Goal: Communication & Community: Answer question/provide support

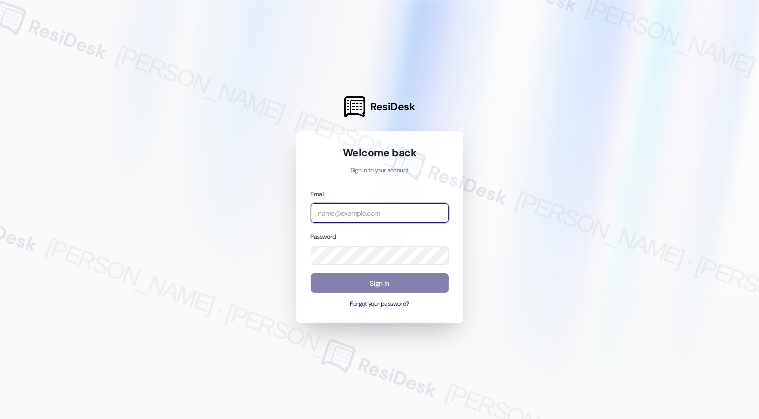
click at [354, 218] on input "email" at bounding box center [380, 212] width 138 height 19
type input "automated-surveys-boyd_wilson-resen.three@boyd_[DOMAIN_NAME]"
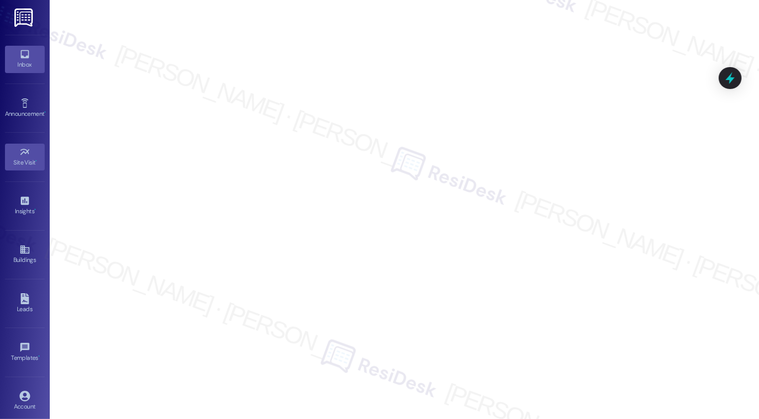
click at [28, 58] on link "Inbox" at bounding box center [25, 59] width 40 height 27
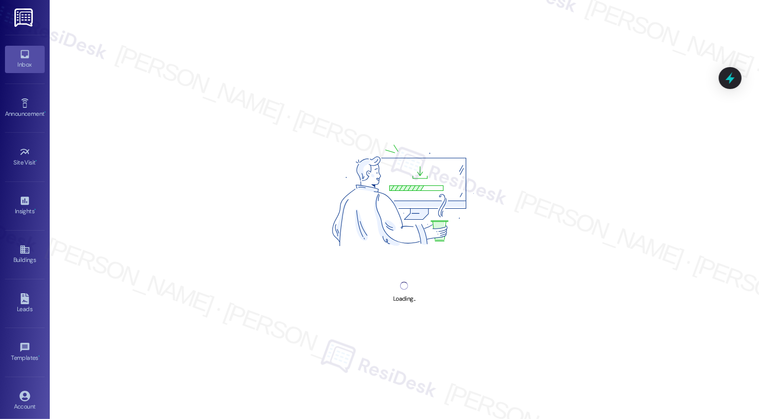
click at [28, 58] on link "Inbox" at bounding box center [25, 59] width 40 height 27
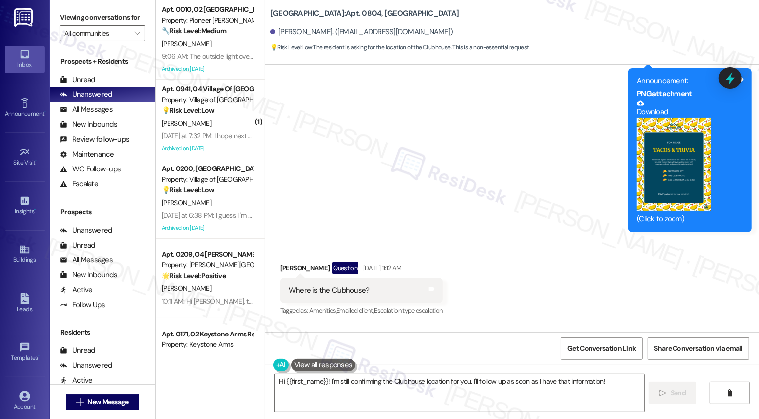
scroll to position [11642, 0]
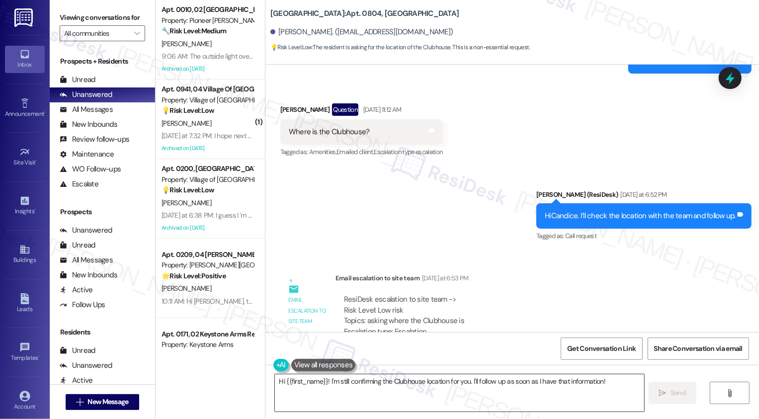
click at [362, 389] on textarea "Hi {{first_name}}! I'm still confirming the Clubhouse location for you. I'll fo…" at bounding box center [460, 392] width 370 height 37
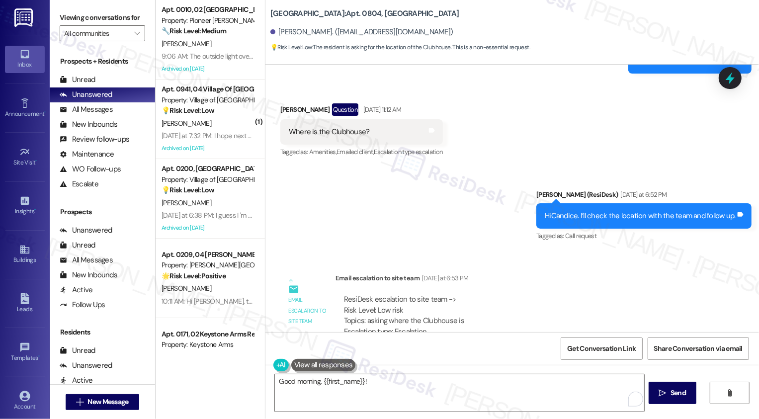
drag, startPoint x: 385, startPoint y: 300, endPoint x: 535, endPoint y: 297, distance: 149.7
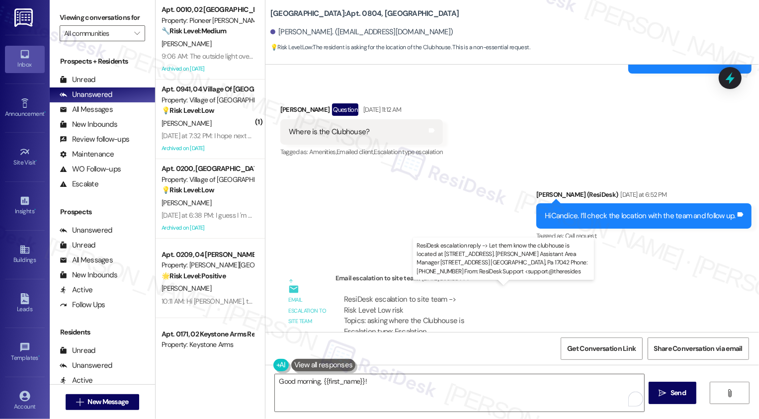
copy div "the clubhouse is located at 218 Wheatstone Lan"
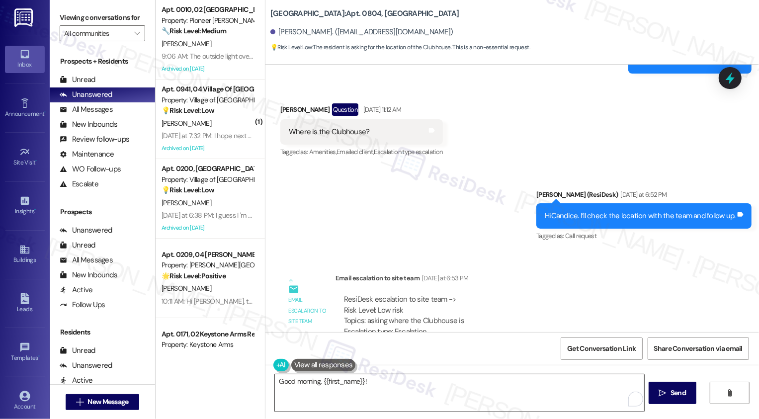
click at [434, 380] on textarea "Good morning, {{first_name}}!" at bounding box center [460, 392] width 370 height 37
paste textarea "the clubhouse is located at 218 Wheatstone Lan"
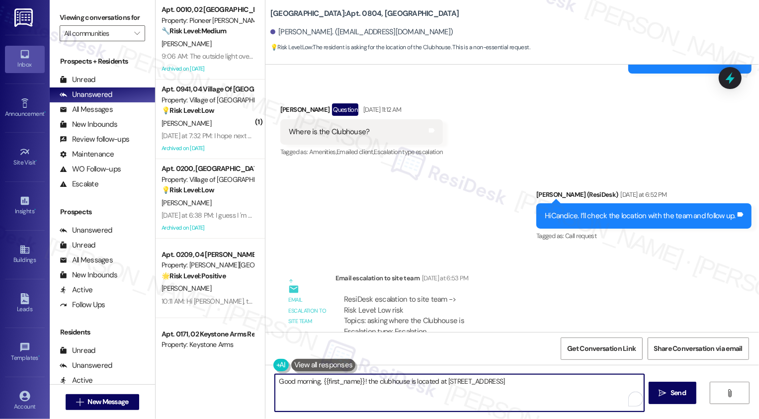
click at [365, 380] on textarea "Good morning, {{first_name}}! the clubhouse is located at 218 Wheatstone Lane" at bounding box center [460, 392] width 370 height 37
click at [533, 387] on textarea "Good morning, {{first_name}}! The clubhouse is located at 218 Wheatstone Lane" at bounding box center [459, 392] width 370 height 37
type textarea "Good morning, {{first_name}}! The clubhouse is located at 218 Wheatstone Lane."
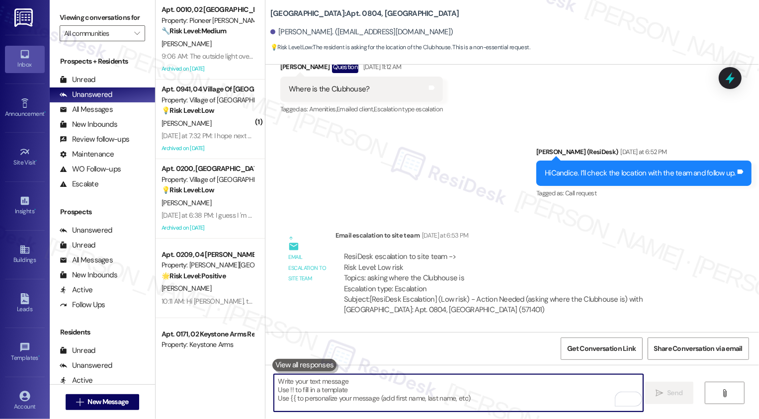
scroll to position [11711, 0]
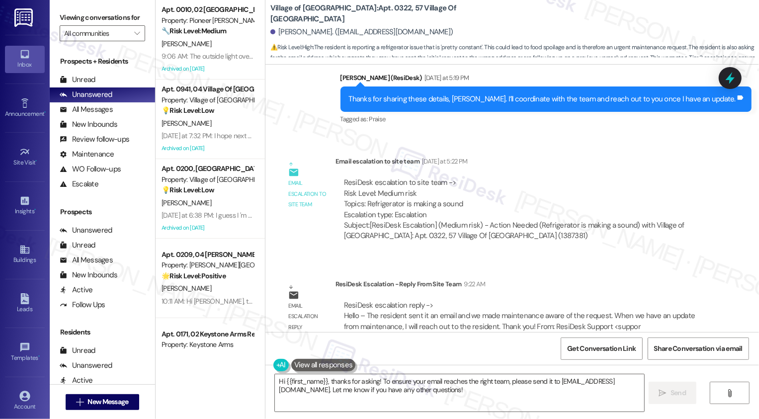
scroll to position [4008, 0]
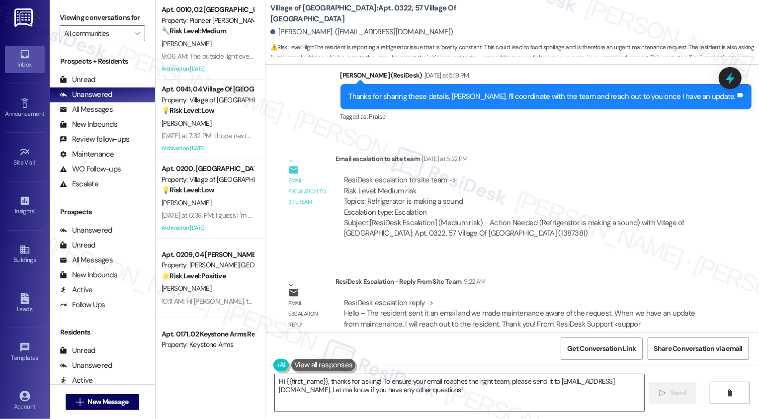
click at [342, 385] on textarea "Hi {{first_name}}, thanks for asking! To ensure your email reaches the right te…" at bounding box center [460, 392] width 370 height 37
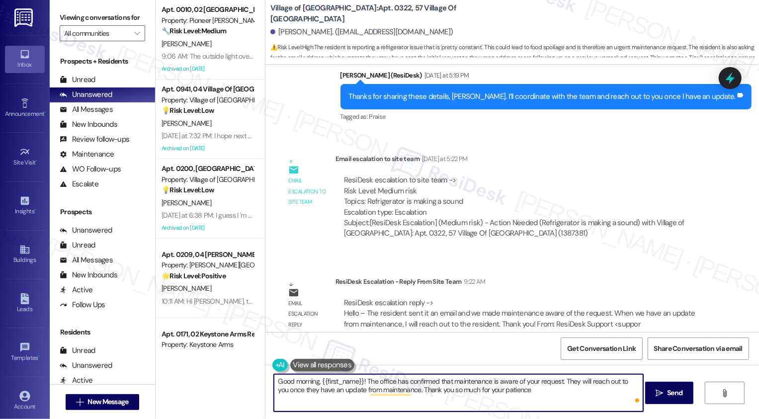
type textarea "Good morning, {{first_name}}! The office has confirmed that maintenance is awar…"
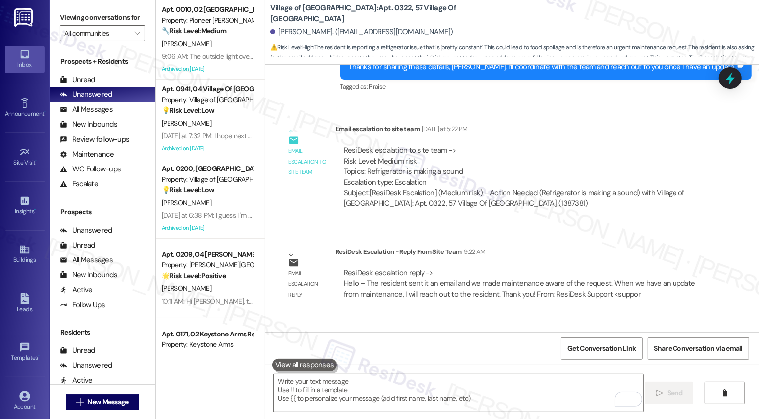
scroll to position [4016, 0]
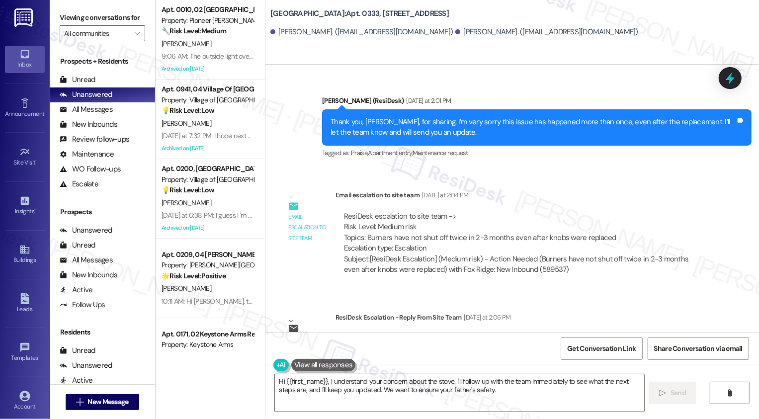
scroll to position [8055, 0]
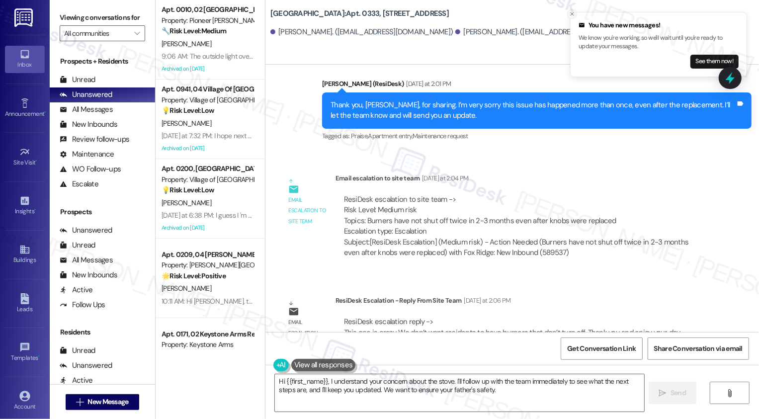
click at [571, 13] on icon "Close toast" at bounding box center [572, 14] width 6 height 6
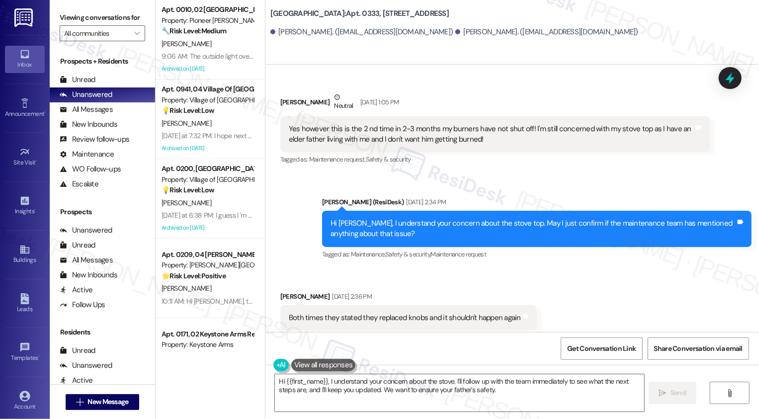
scroll to position [7742, 0]
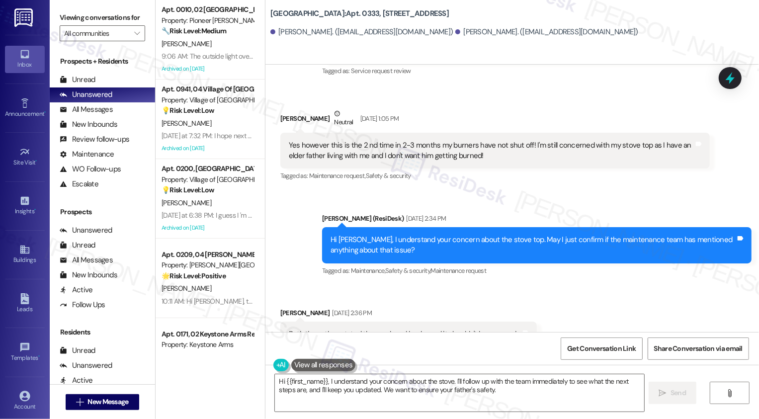
click at [280, 308] on div "Nichole Arnold Sep 15, 2025 at 2:36 PM" at bounding box center [408, 315] width 257 height 14
copy div "Nichole"
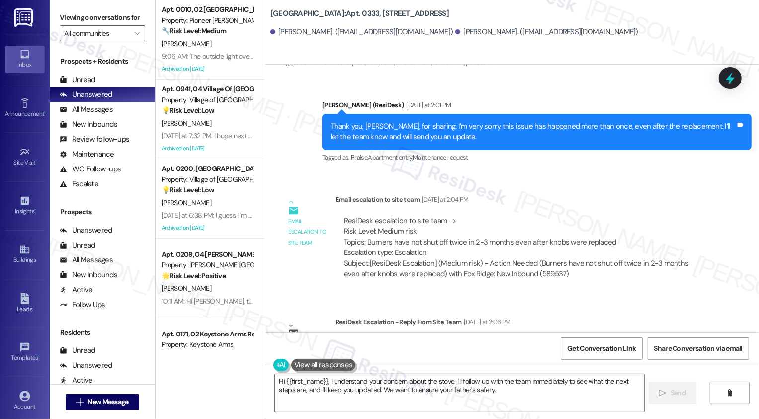
scroll to position [8055, 0]
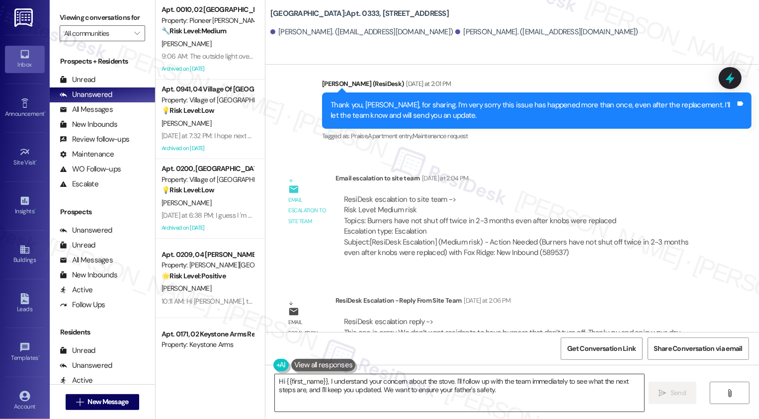
click at [337, 385] on textarea "Hi {{first_name}}, I understand your concern about the stove. I'll follow up wi…" at bounding box center [460, 392] width 370 height 37
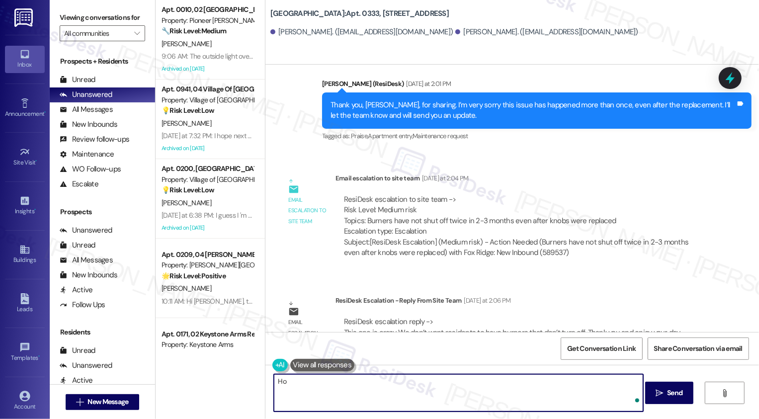
type textarea "H"
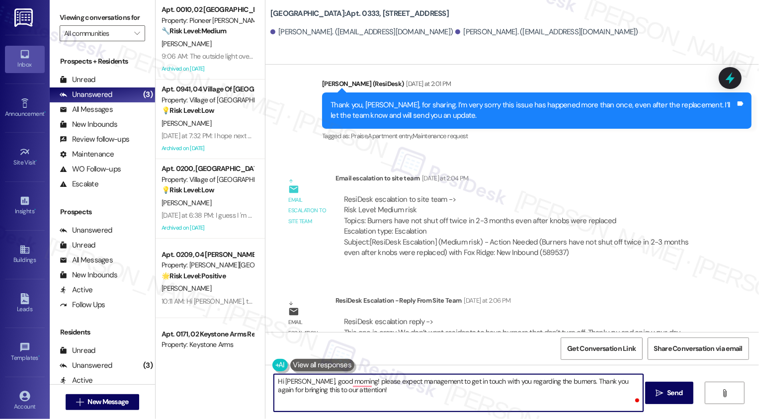
click at [359, 382] on textarea "Hi Nichole, good morning! please expect management to get in touch with you reg…" at bounding box center [459, 392] width 370 height 37
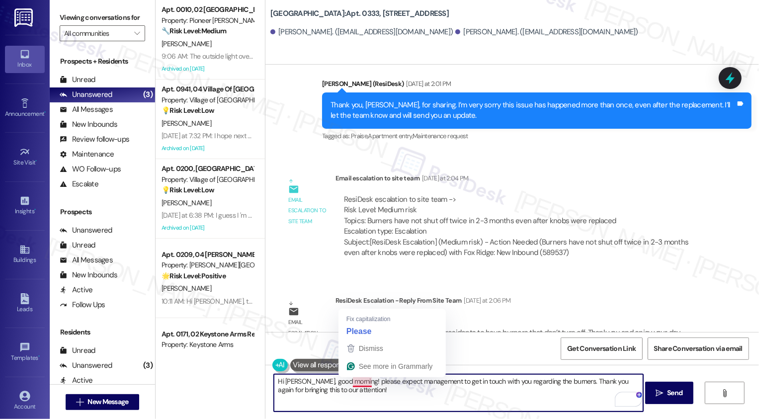
click at [350, 383] on textarea "Hi Nichole, good morning! please expect management to get in touch with you reg…" at bounding box center [459, 392] width 370 height 37
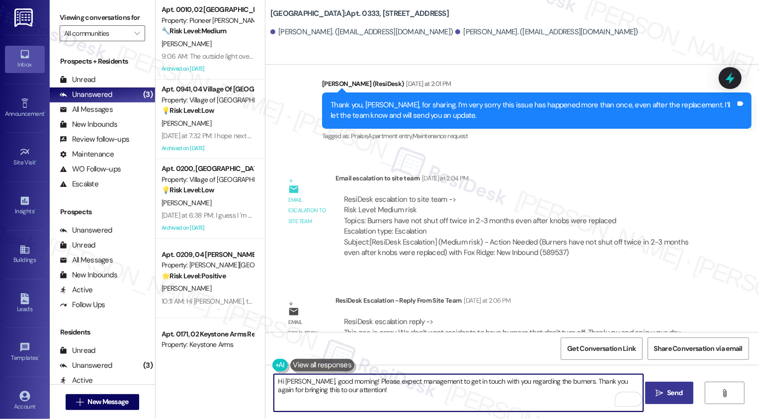
type textarea "Hi Nichole, good morning! Please expect management to get in touch with you reg…"
click at [673, 392] on span "Send" at bounding box center [674, 393] width 15 height 10
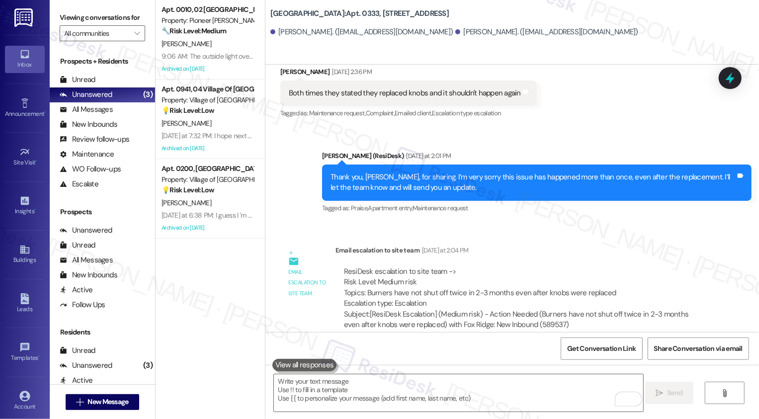
scroll to position [8135, 0]
